Goal: Navigation & Orientation: Find specific page/section

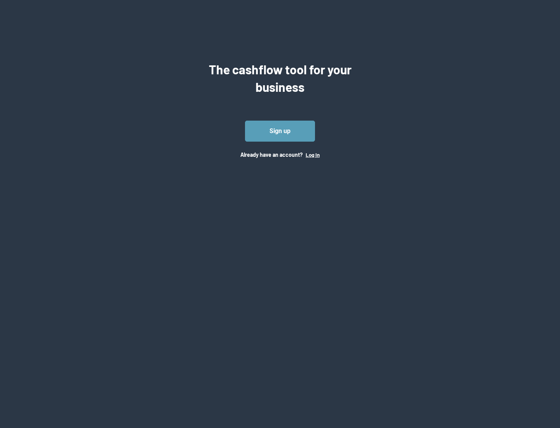
click at [313, 155] on button "Log In" at bounding box center [313, 155] width 14 height 6
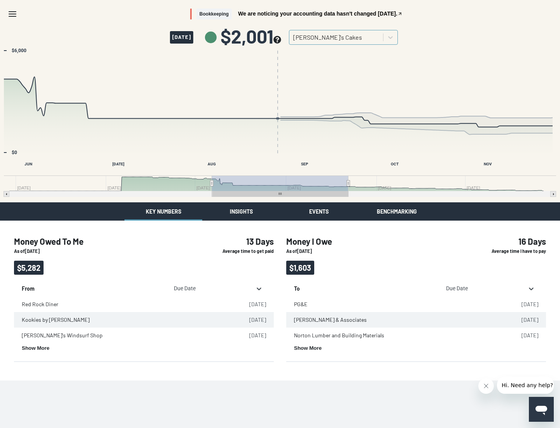
click at [241, 211] on button "Insights" at bounding box center [241, 211] width 78 height 18
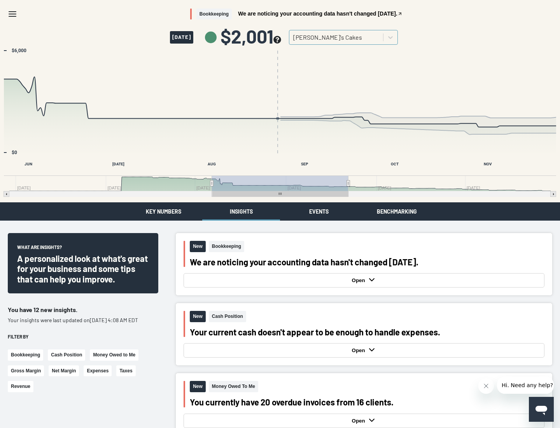
click at [319, 211] on button "Events" at bounding box center [319, 211] width 78 height 18
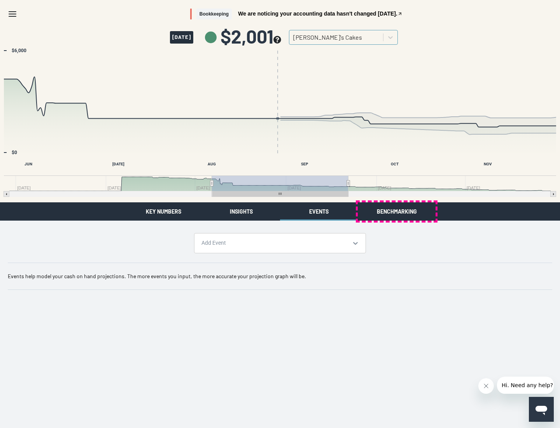
click at [397, 211] on button "Benchmarking" at bounding box center [397, 211] width 78 height 18
